Goal: Communication & Community: Answer question/provide support

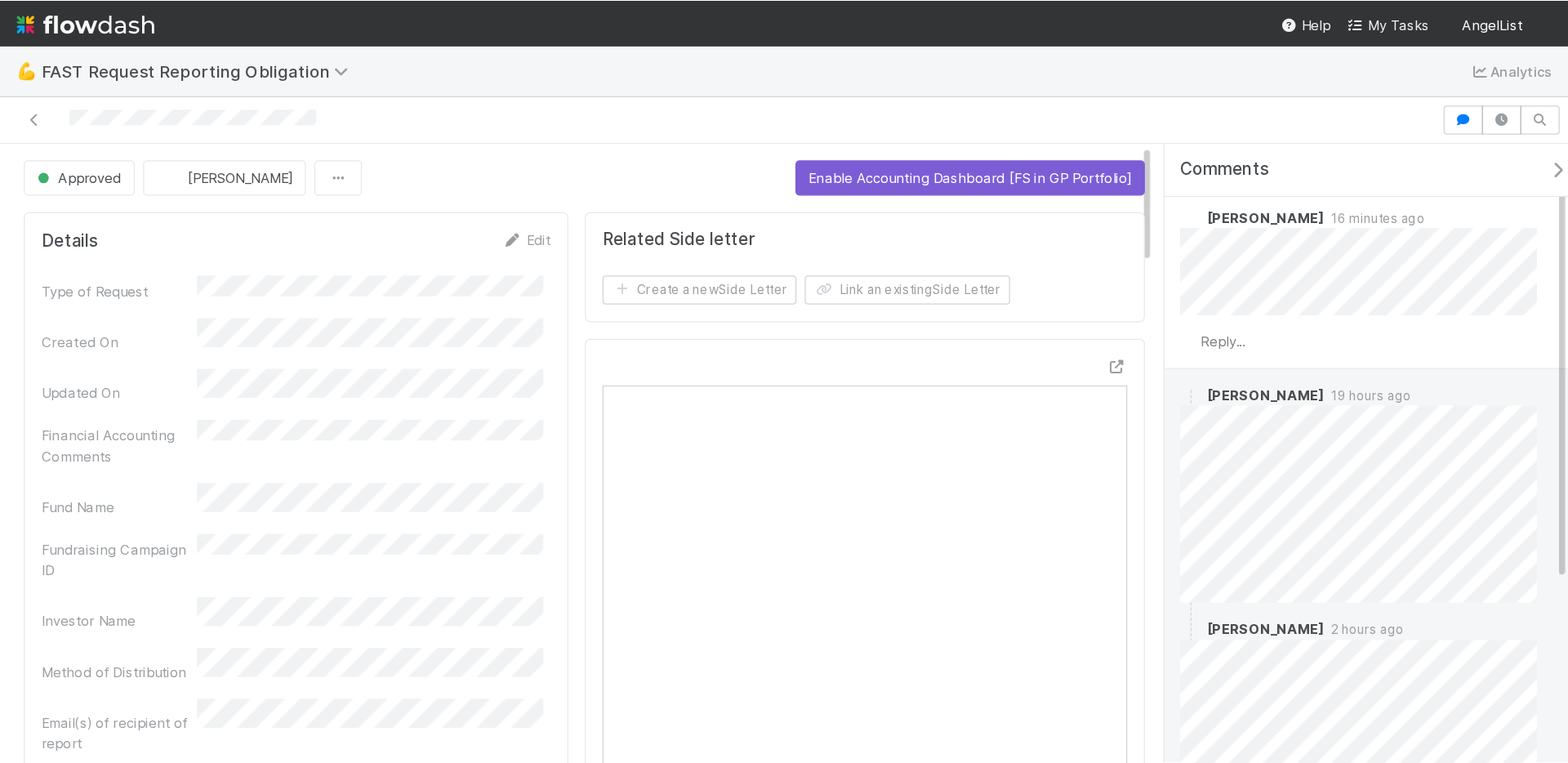
scroll to position [52, 0]
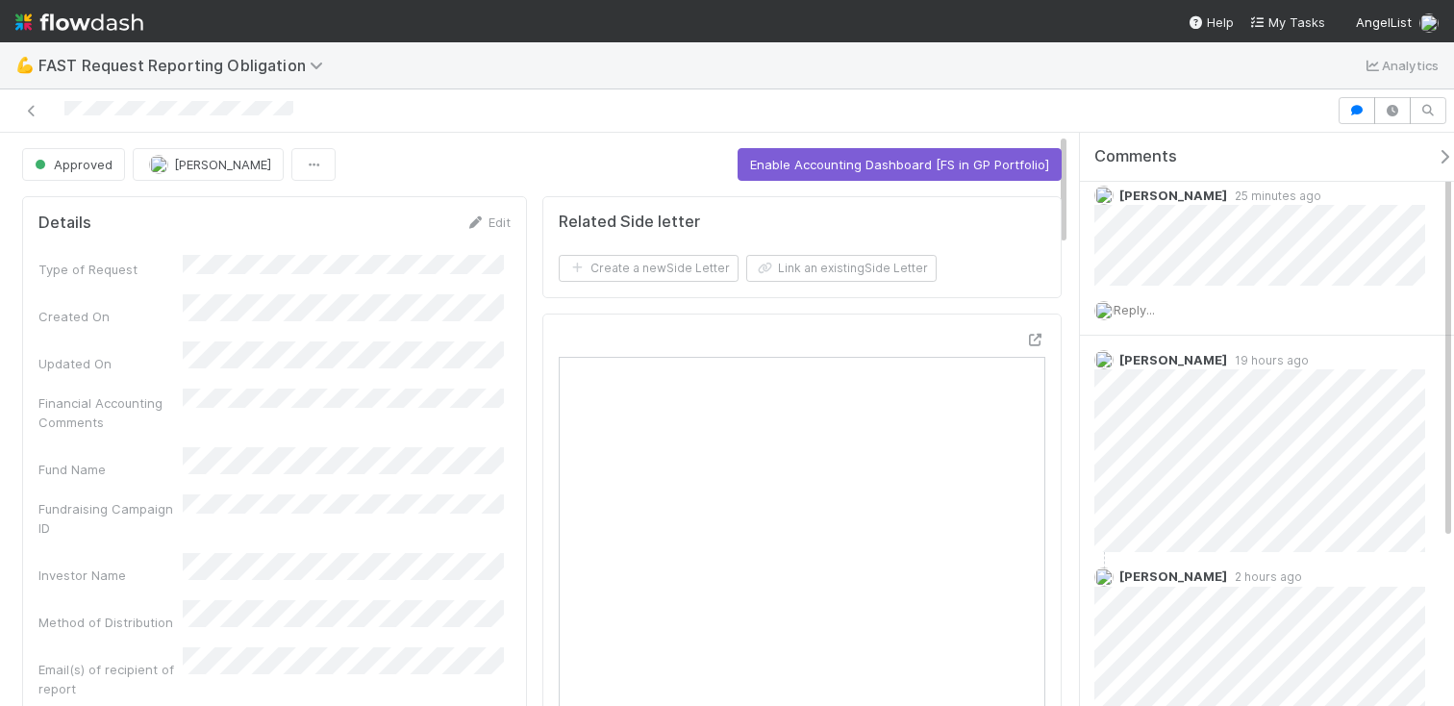
click at [1435, 153] on icon "button" at bounding box center [1444, 156] width 19 height 15
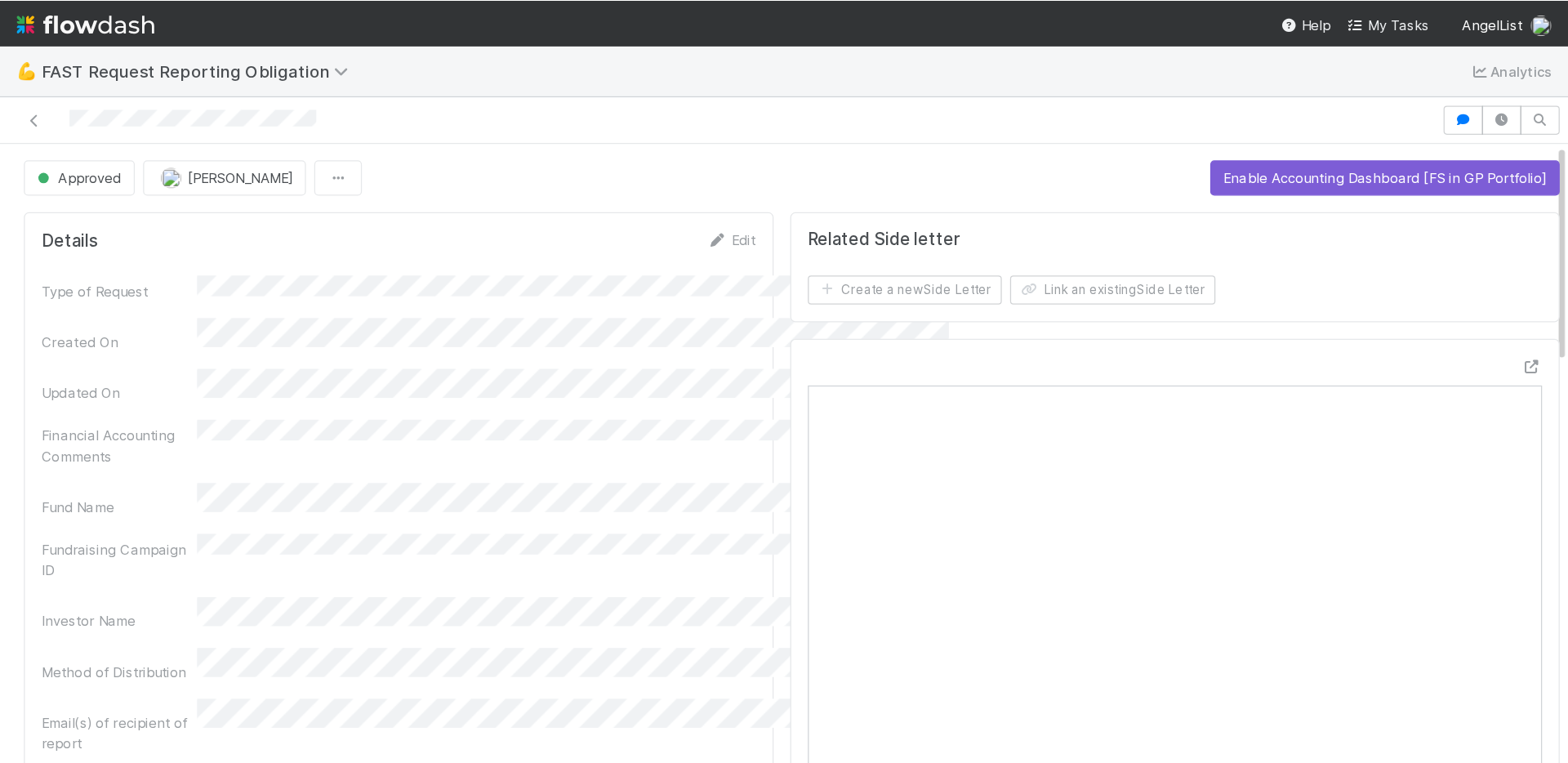
scroll to position [53, 0]
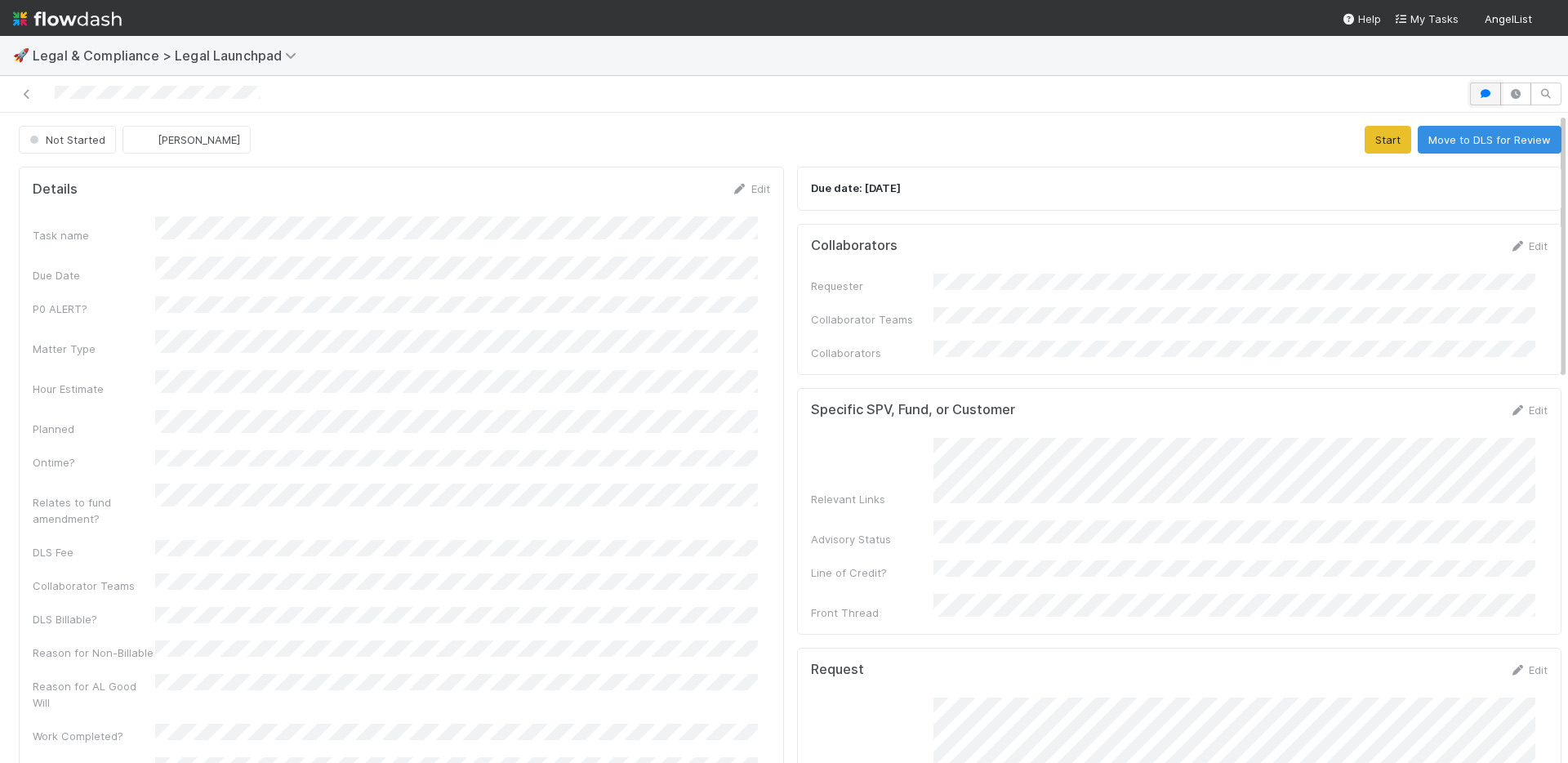
click at [1470, 103] on button "button" at bounding box center [1486, 93] width 31 height 23
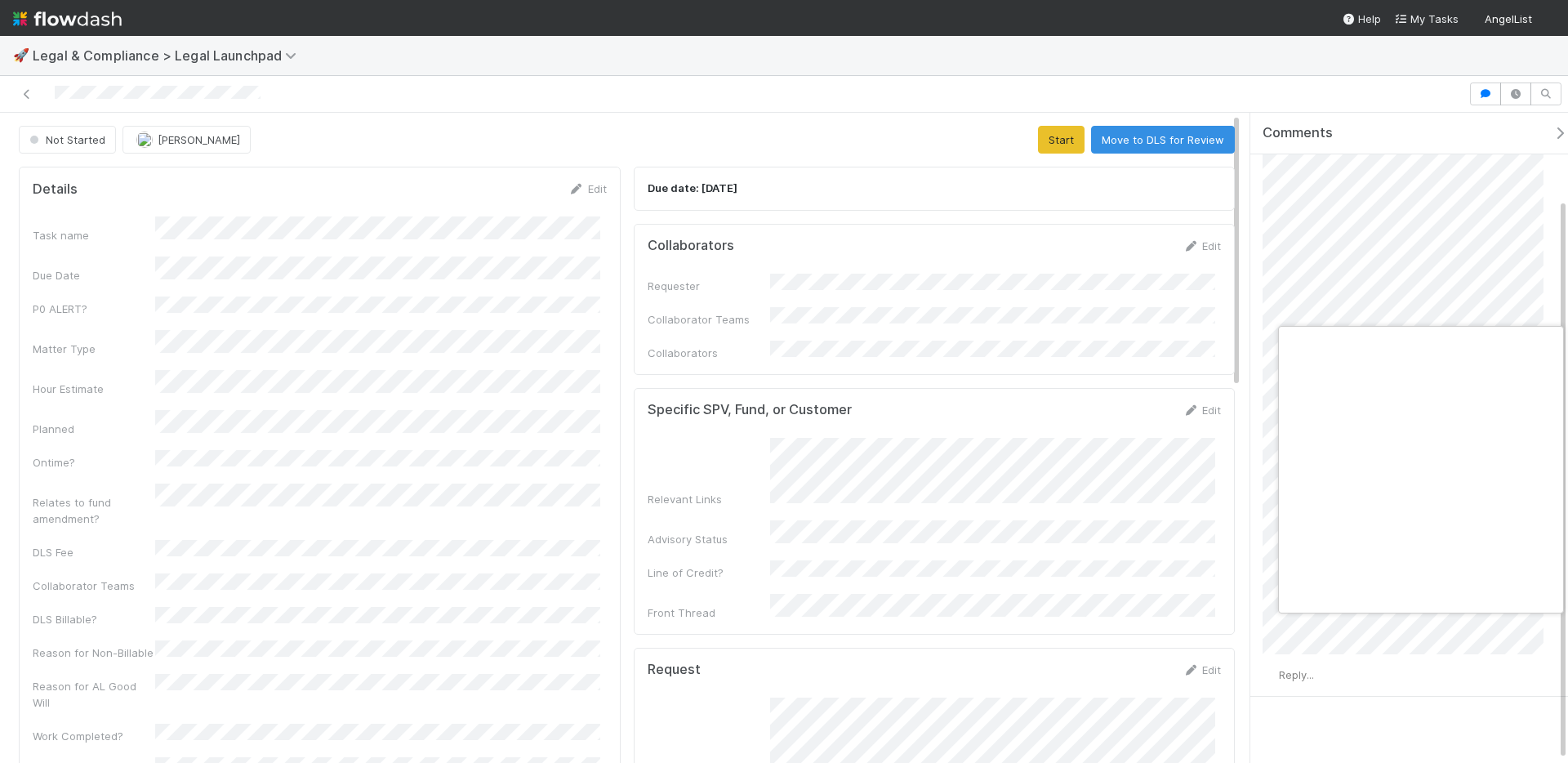
scroll to position [0, 6]
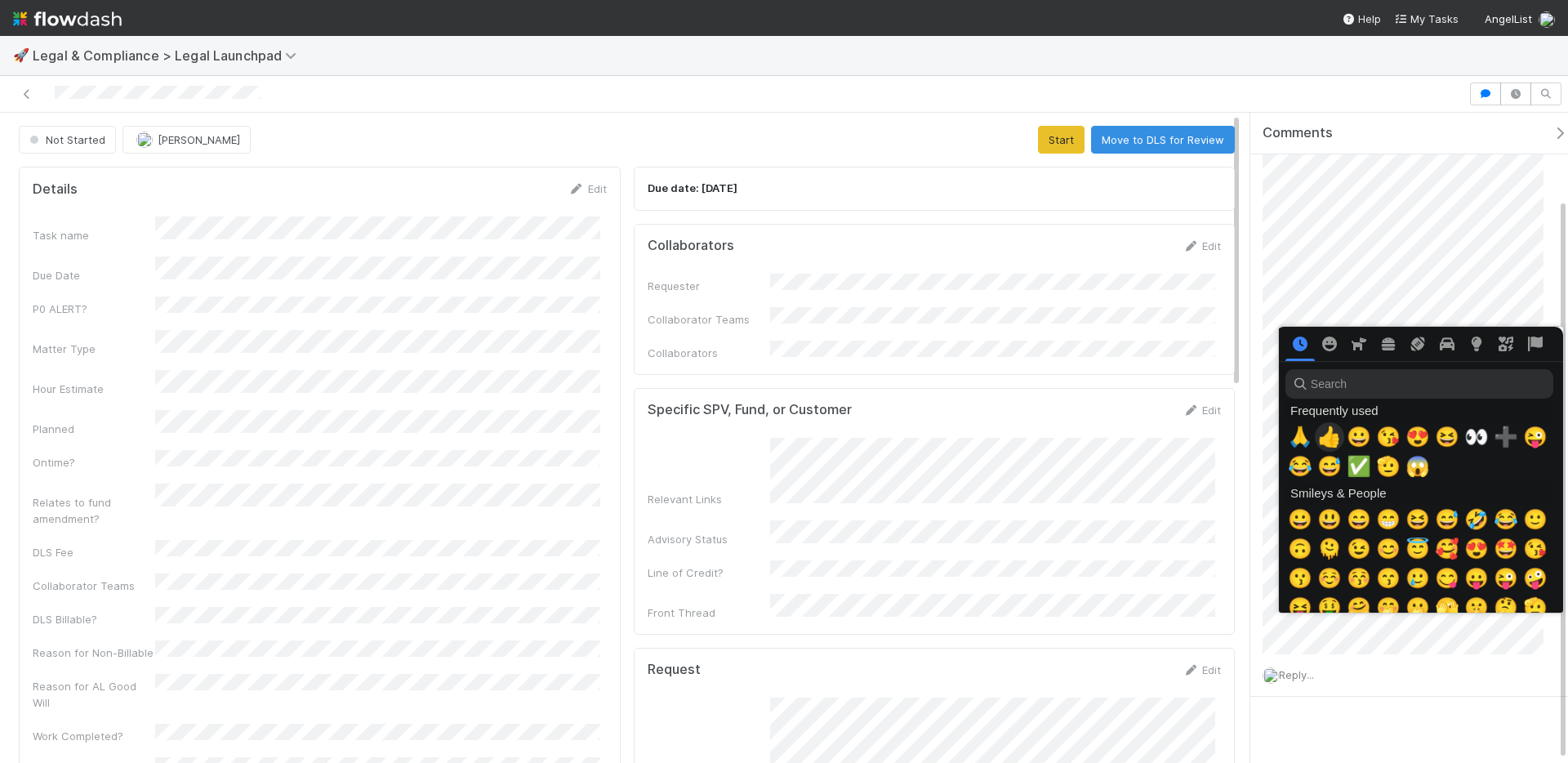
click at [1333, 438] on span "👍" at bounding box center [1329, 437] width 25 height 23
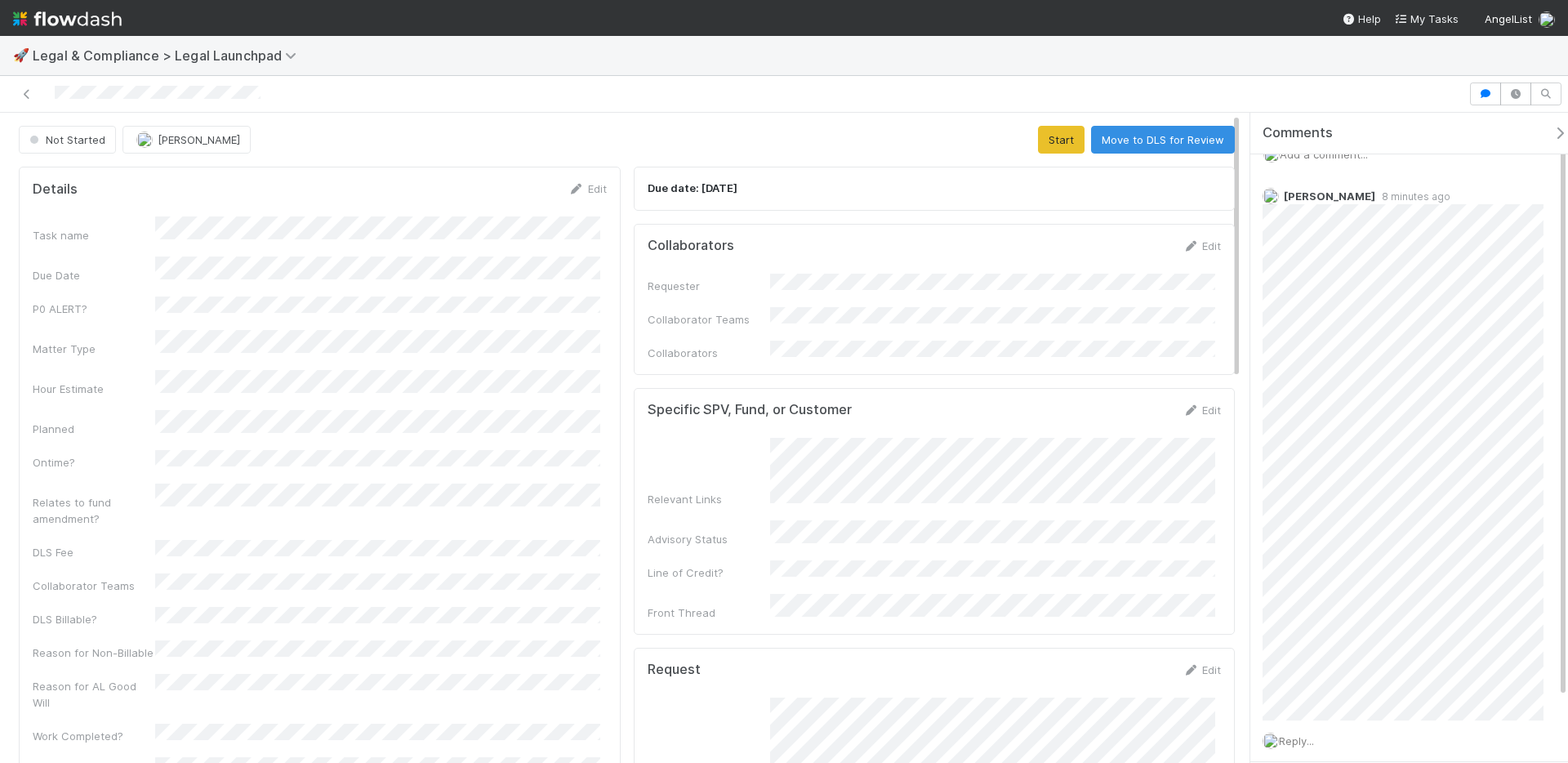
scroll to position [0, 0]
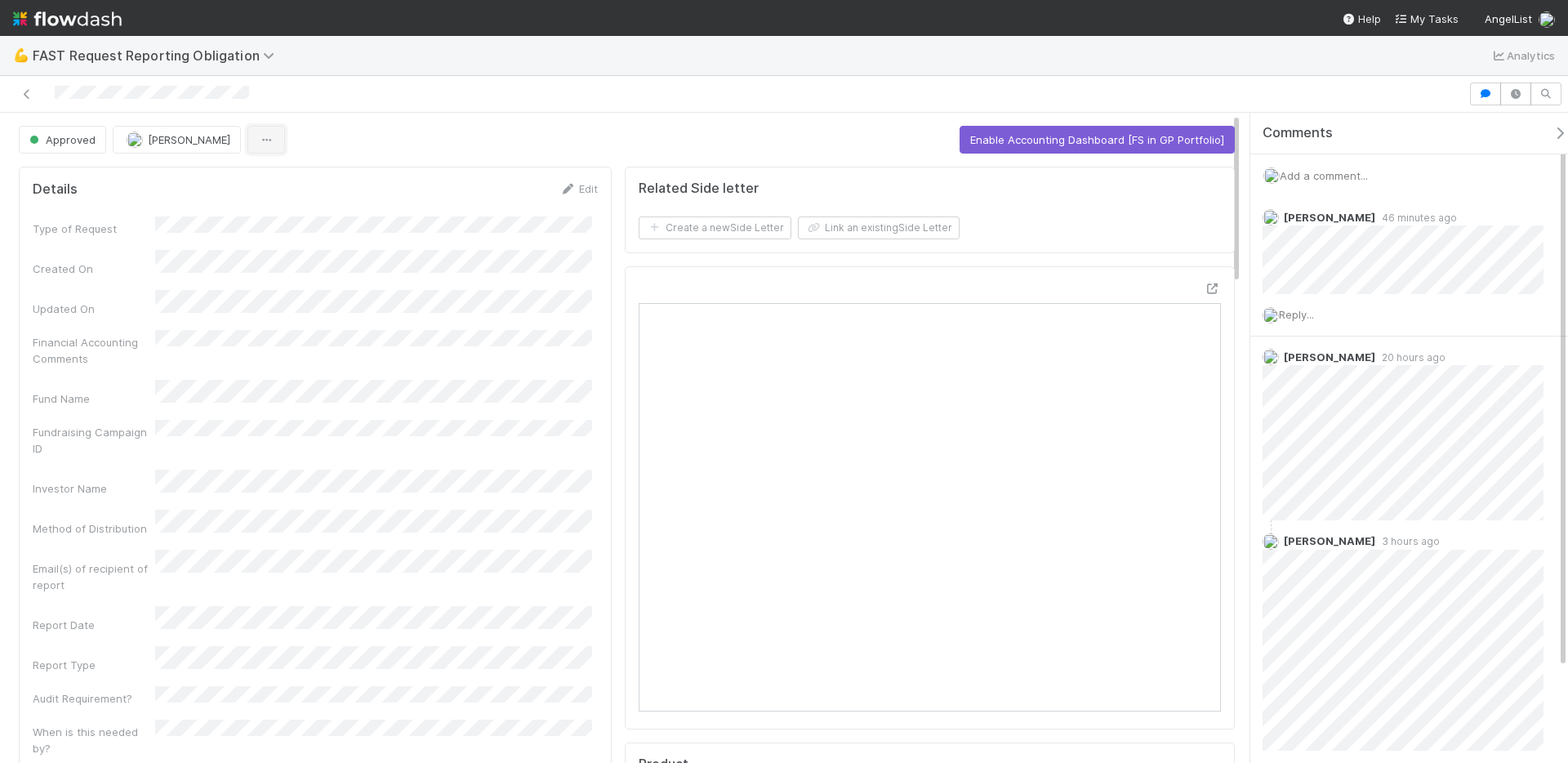
click at [258, 138] on icon "button" at bounding box center [266, 140] width 16 height 10
click at [318, 129] on div "Duplicate Delete" at bounding box center [784, 382] width 1568 height 763
click at [1306, 312] on span "Reply..." at bounding box center [1296, 314] width 35 height 13
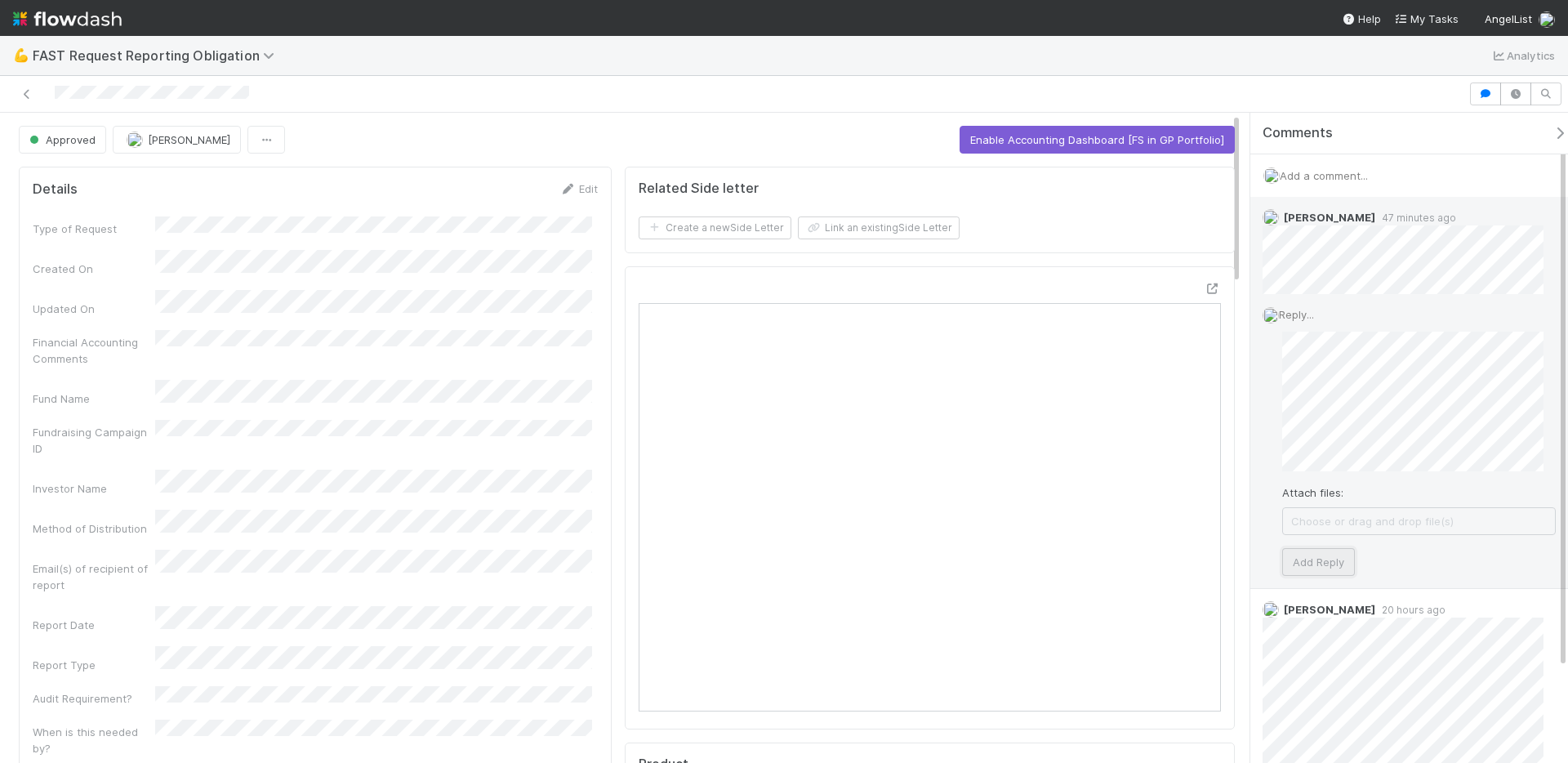
click at [1313, 557] on button "Add Reply" at bounding box center [1319, 562] width 73 height 28
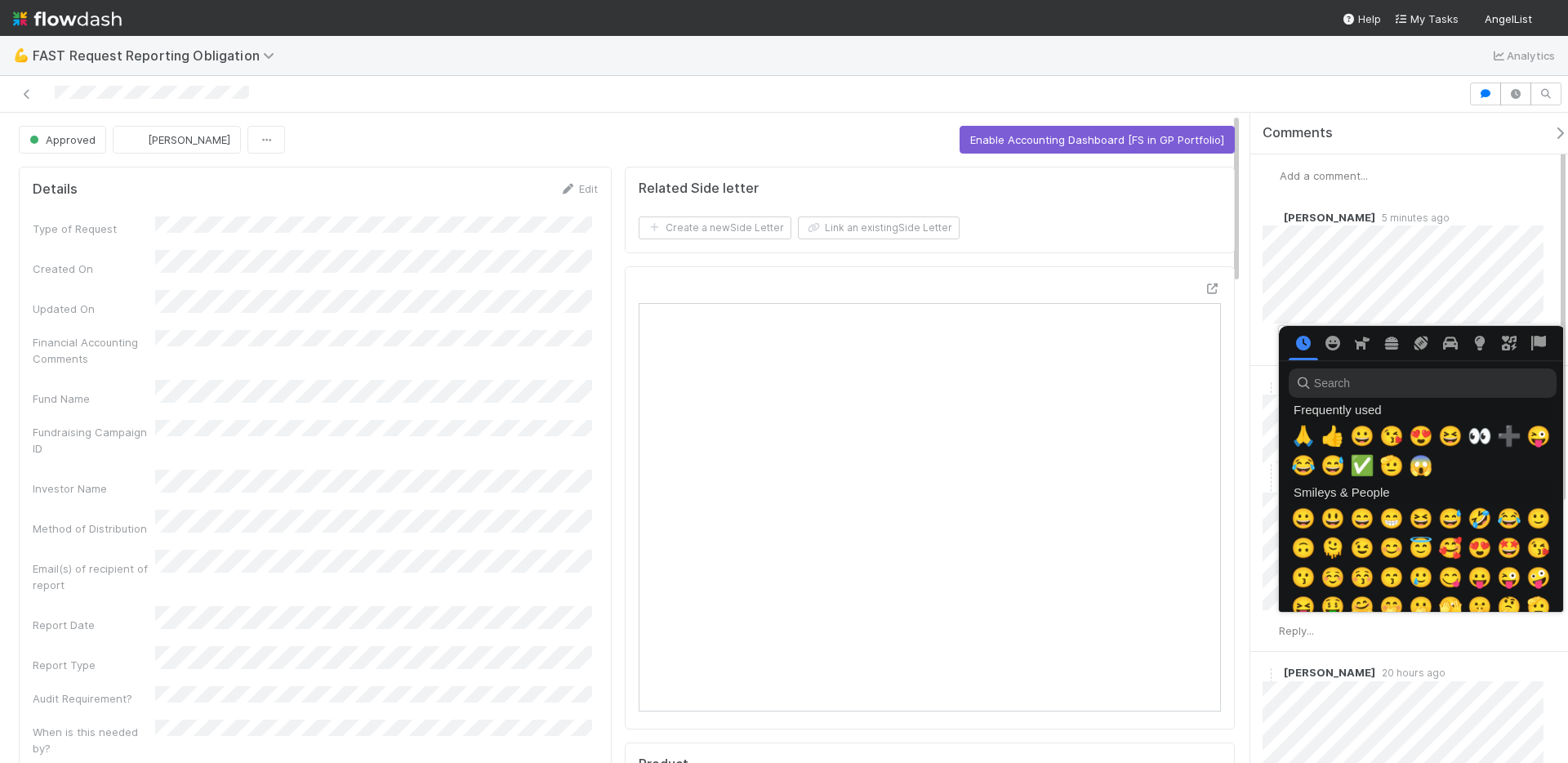
scroll to position [0, 6]
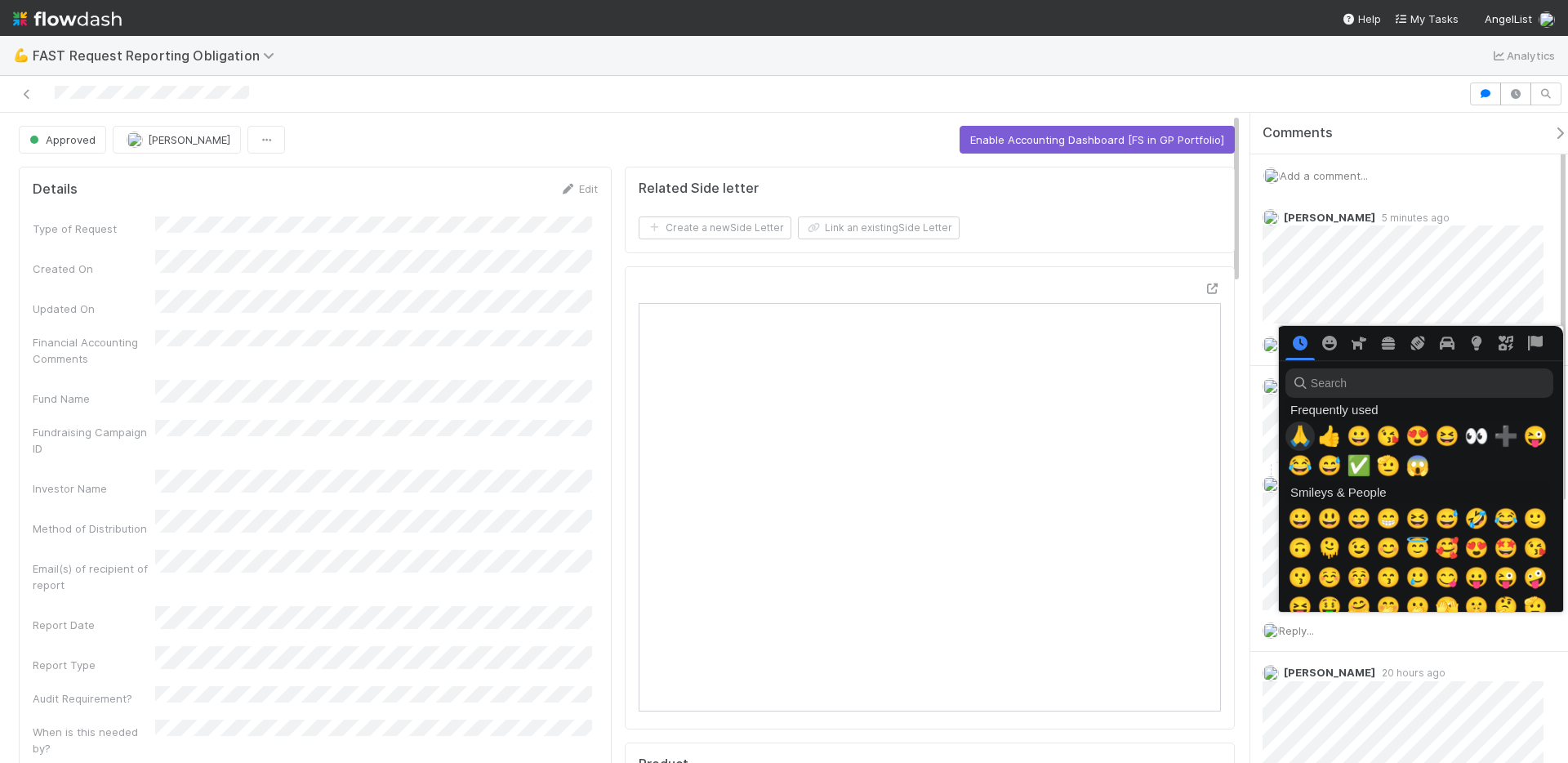
click at [1303, 438] on span "🙏" at bounding box center [1300, 436] width 25 height 23
